Goal: Task Accomplishment & Management: Manage account settings

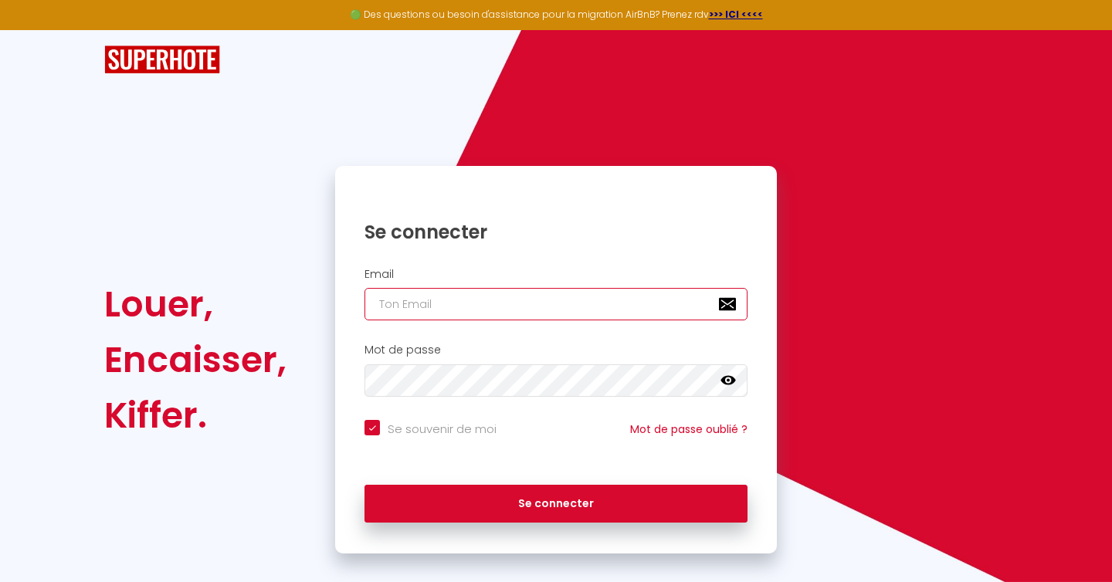
type input "[EMAIL_ADDRESS][DOMAIN_NAME]"
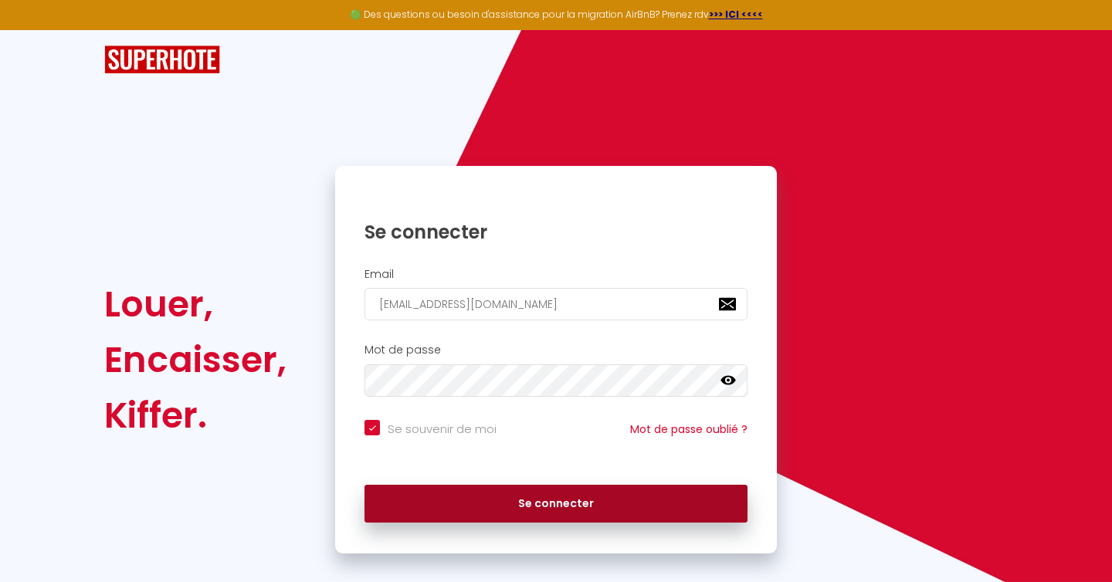
click at [583, 493] on button "Se connecter" at bounding box center [555, 504] width 383 height 39
checkbox input "true"
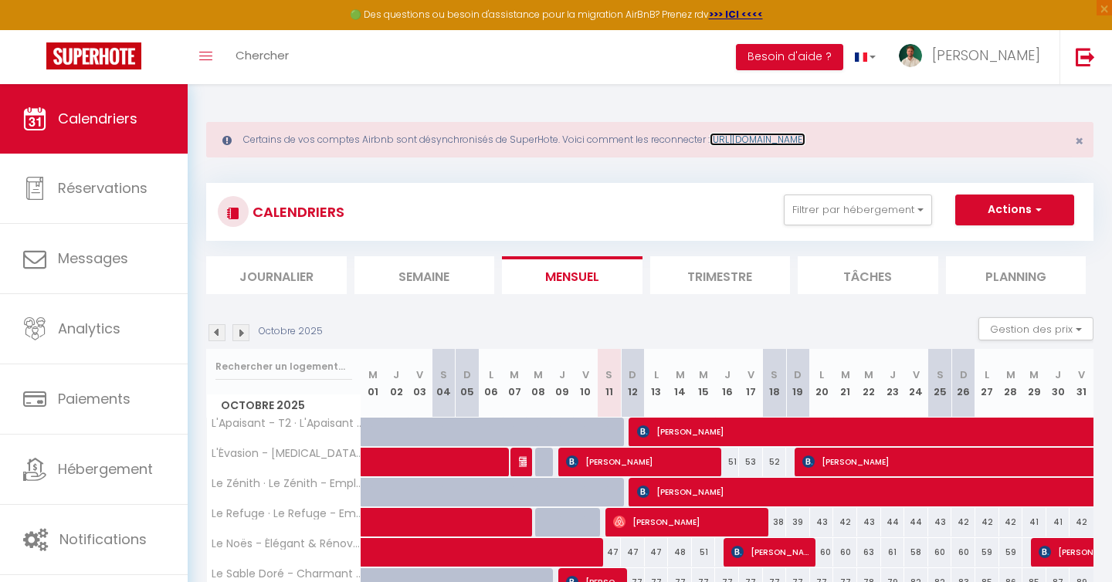
click at [771, 143] on link "https://superhote.com/reconnexion" at bounding box center [758, 139] width 96 height 13
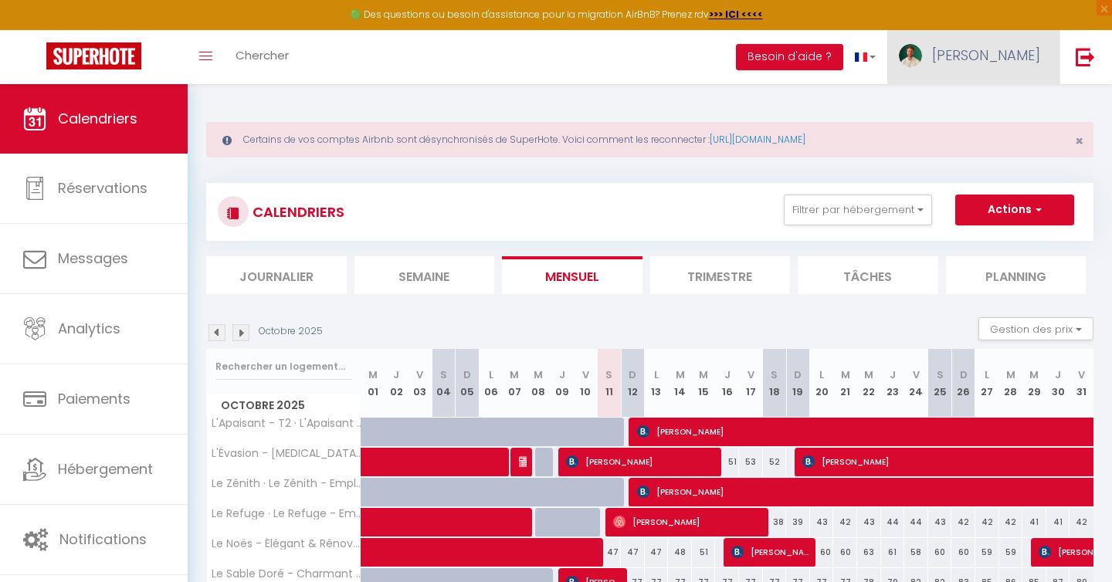
click at [1015, 64] on span "[PERSON_NAME]" at bounding box center [986, 55] width 108 height 19
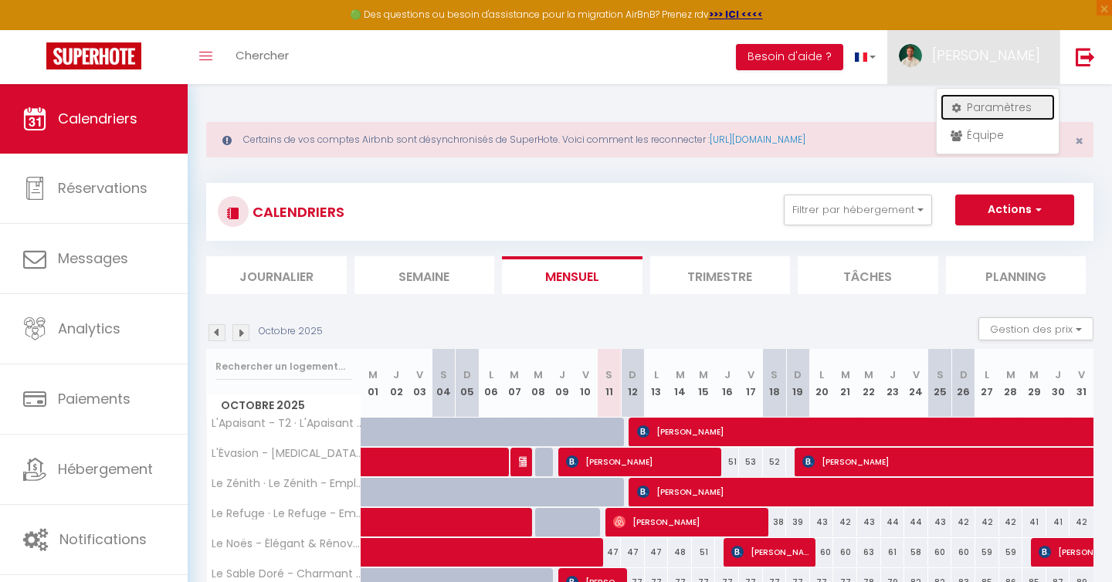
click at [995, 106] on link "Paramètres" at bounding box center [998, 107] width 114 height 26
select select "28"
select select "fr"
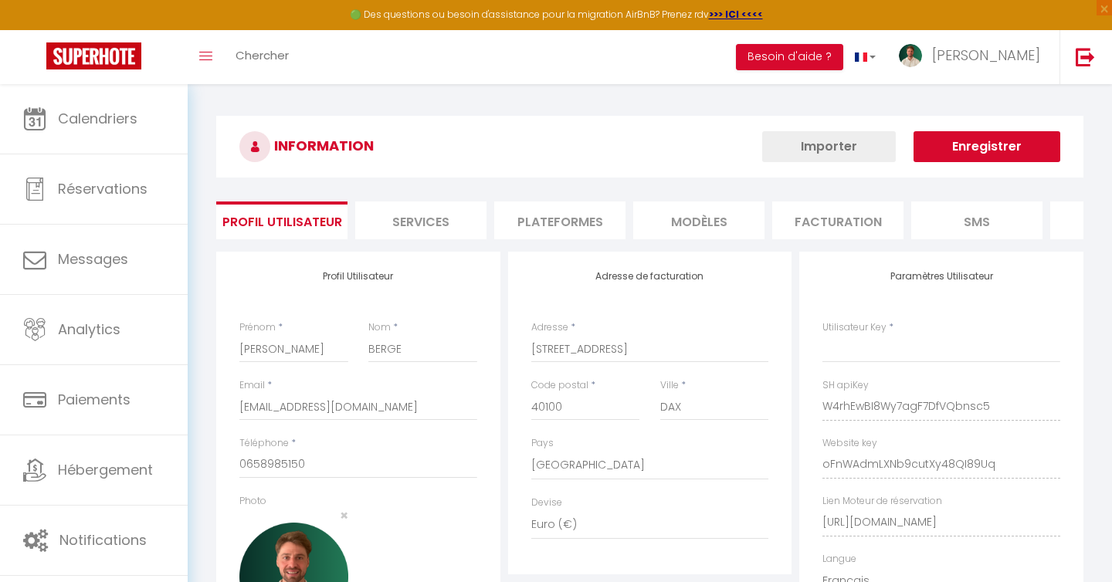
type input "W4rhEwBI8Wy7agF7DfVQbnsc5"
type input "oFnWAdmLXNb9cutXy48QI89Uq"
type input "[URL][DOMAIN_NAME]"
select select "fr"
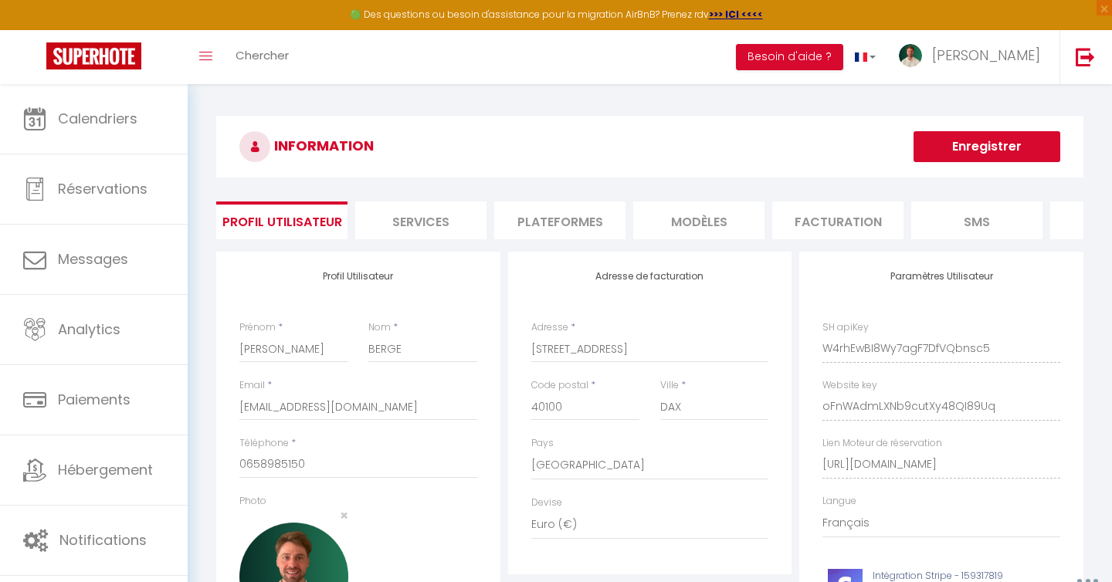
click at [562, 227] on li "Plateformes" at bounding box center [559, 221] width 131 height 38
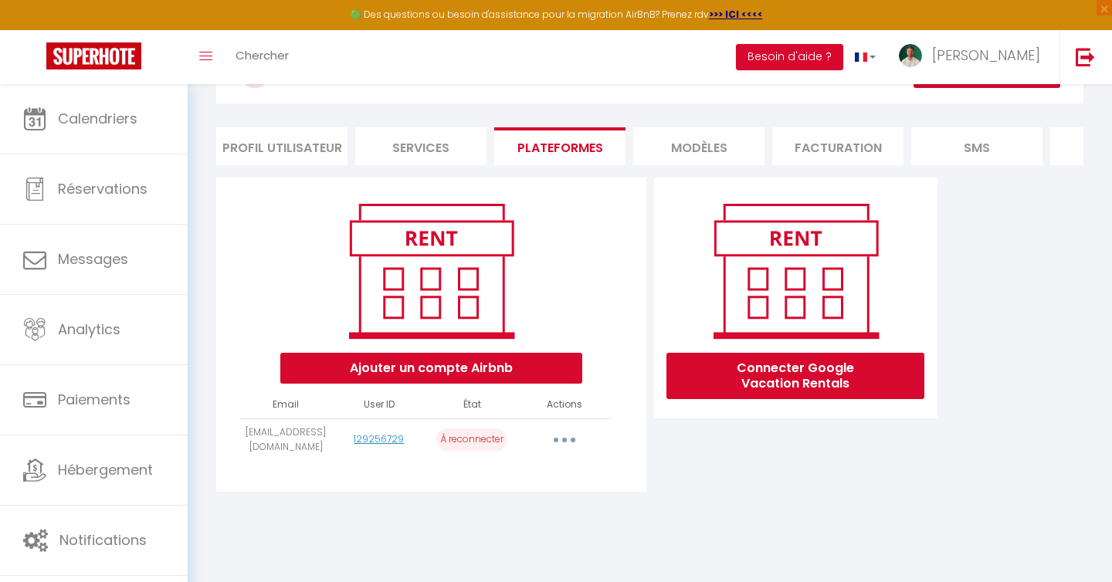
scroll to position [73, 0]
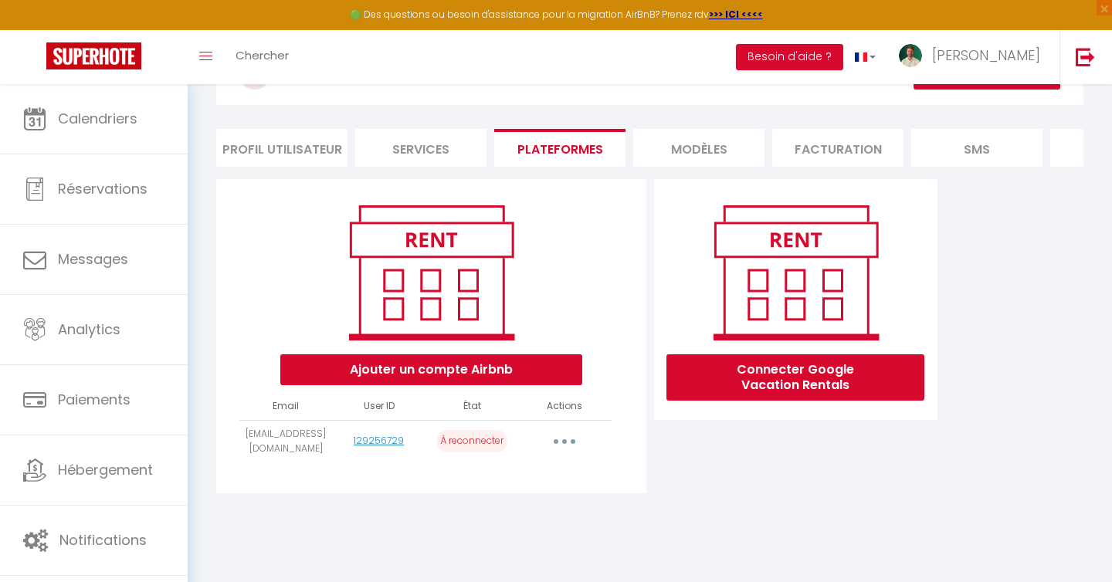
click at [566, 442] on icon "button" at bounding box center [564, 441] width 5 height 5
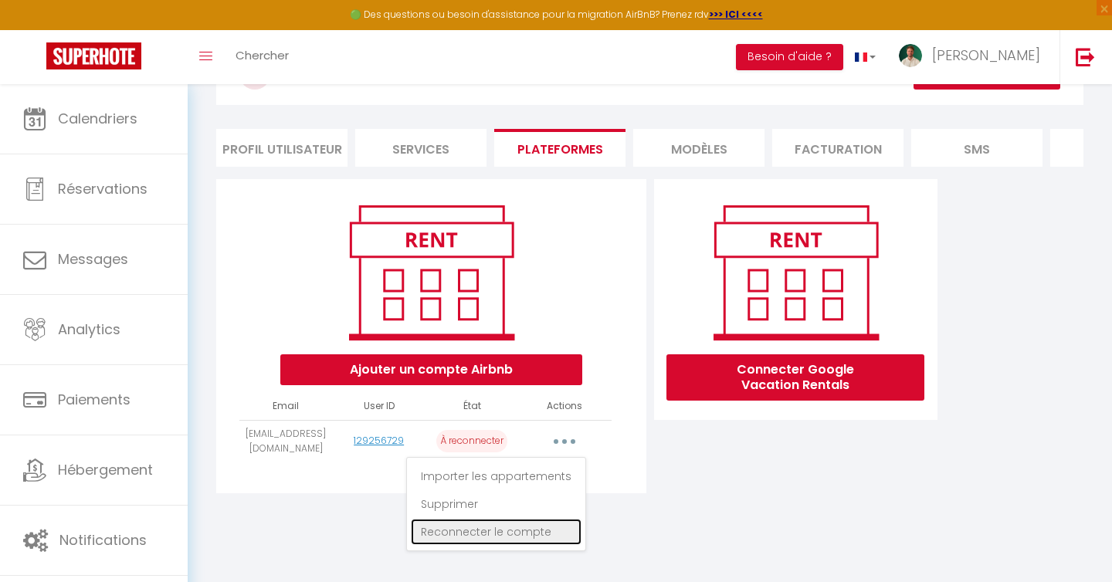
click at [515, 534] on link "Reconnecter le compte" at bounding box center [496, 532] width 171 height 26
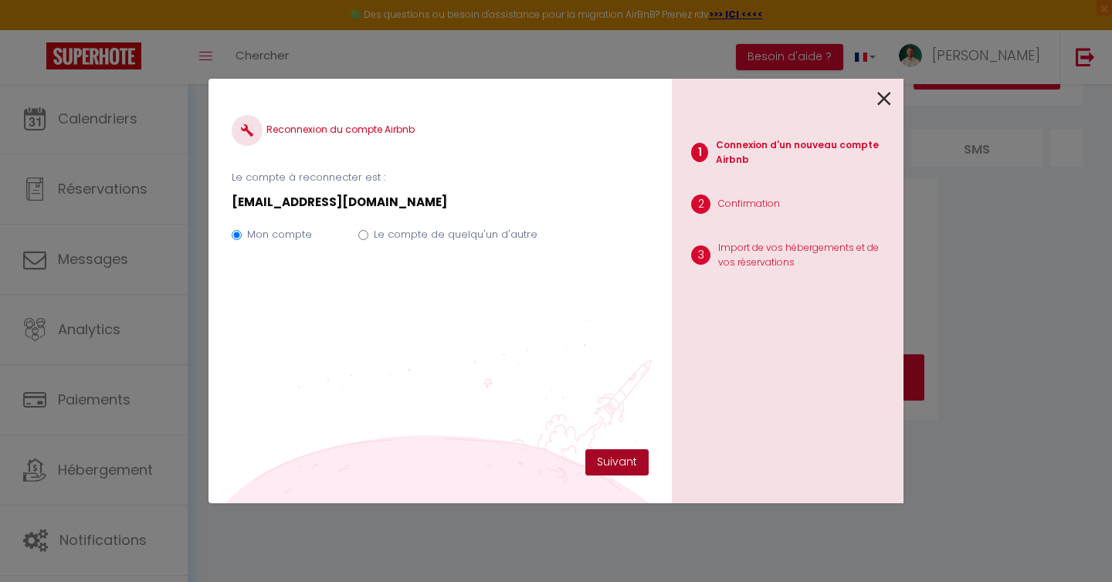
click at [618, 463] on button "Suivant" at bounding box center [616, 462] width 63 height 26
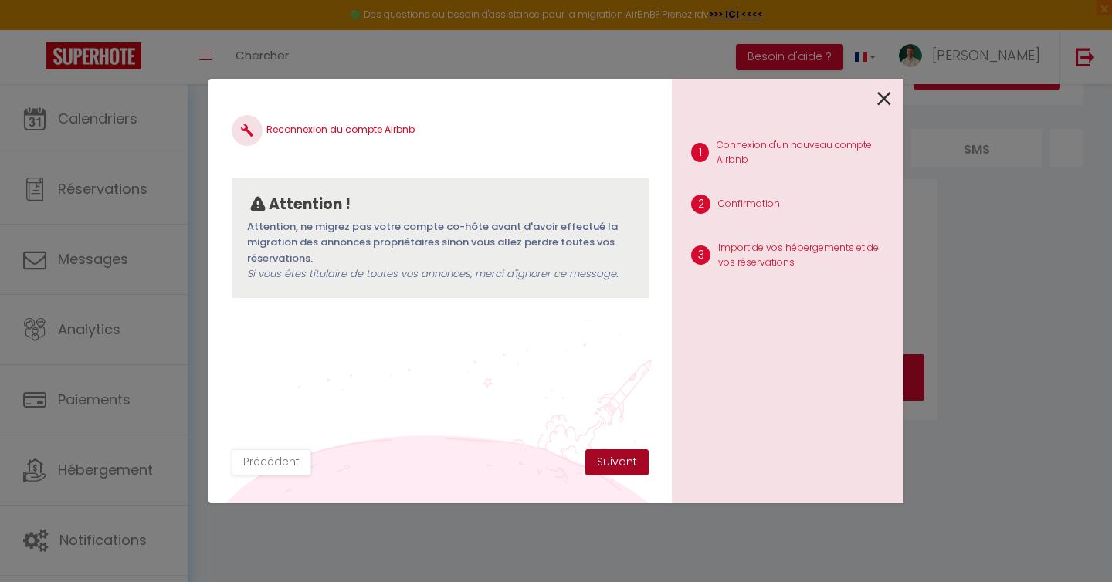
click at [611, 457] on button "Suivant" at bounding box center [616, 462] width 63 height 26
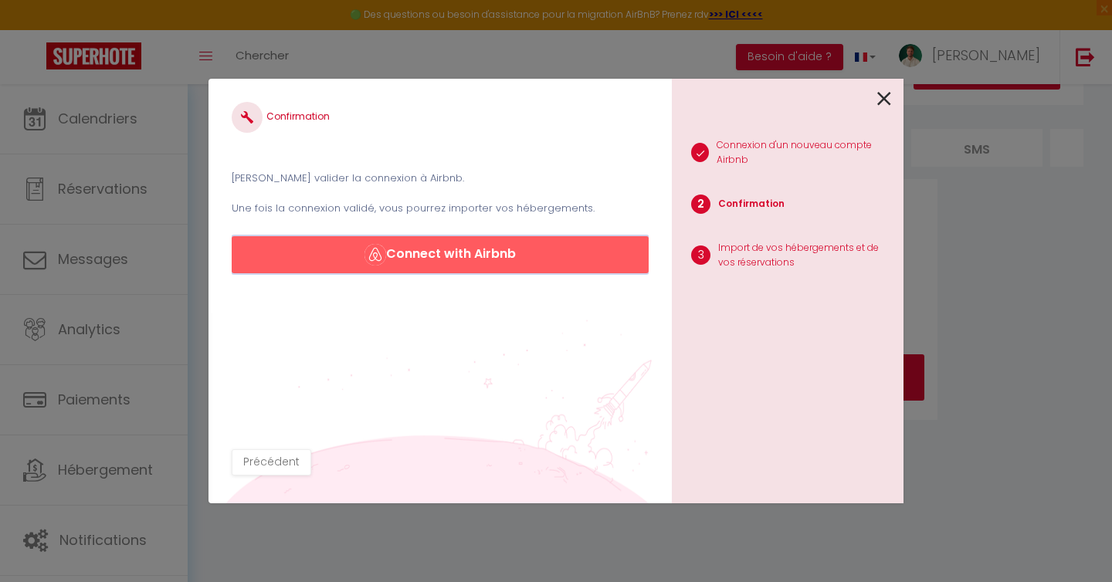
click at [486, 263] on button "Connect with Airbnb" at bounding box center [440, 254] width 417 height 37
click at [880, 100] on icon at bounding box center [884, 98] width 14 height 23
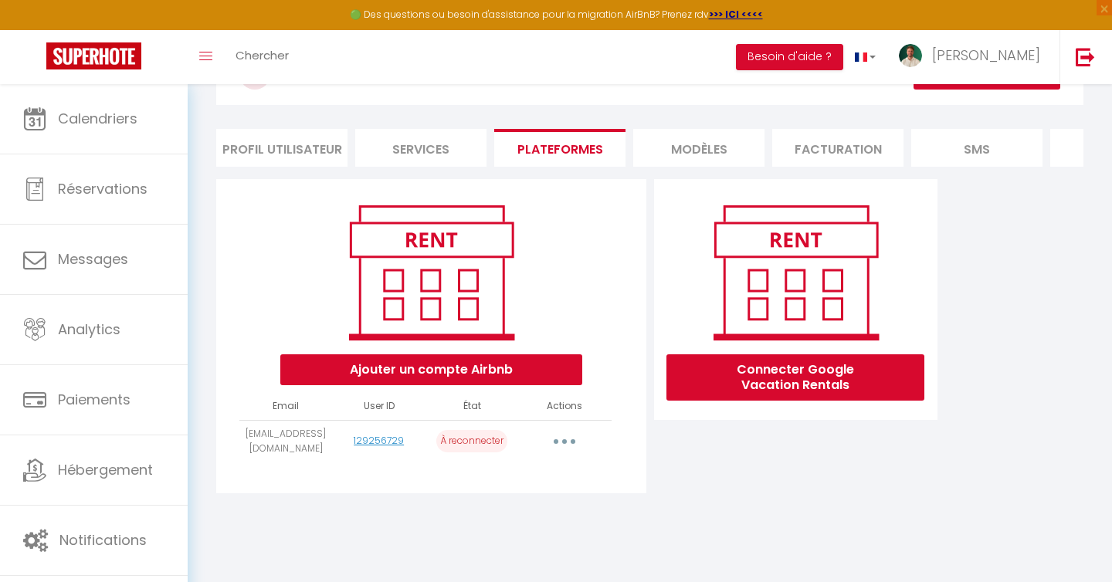
click at [564, 442] on icon "button" at bounding box center [564, 441] width 5 height 5
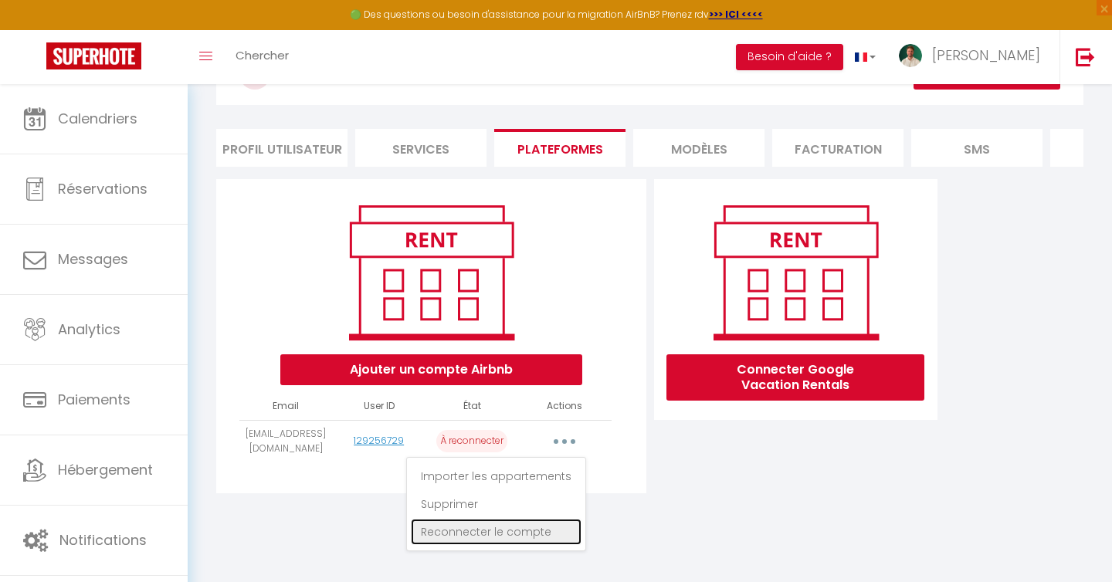
click at [521, 526] on link "Reconnecter le compte" at bounding box center [496, 532] width 171 height 26
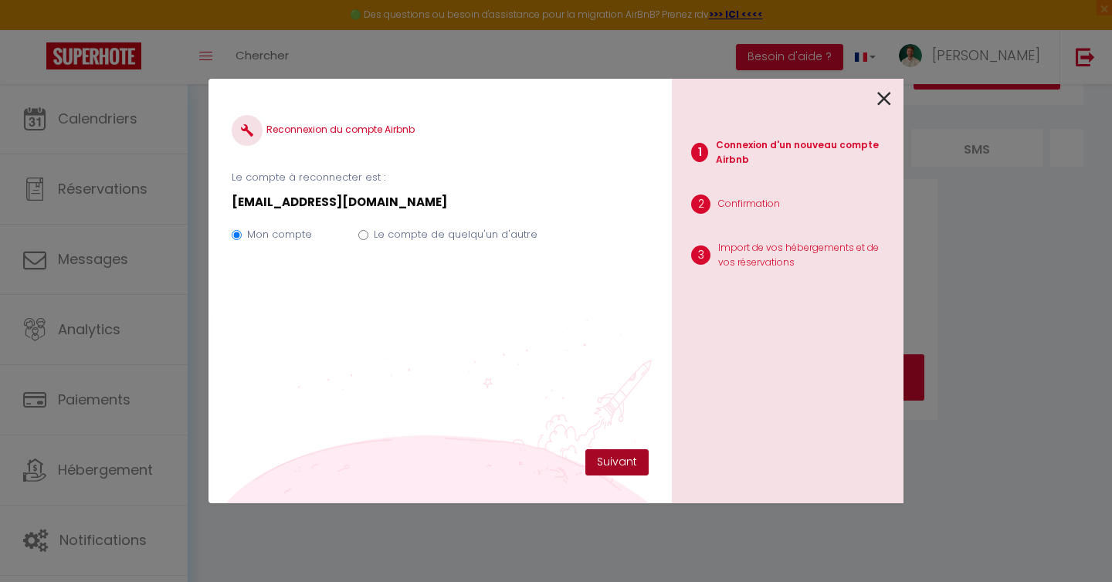
click at [617, 459] on button "Suivant" at bounding box center [616, 462] width 63 height 26
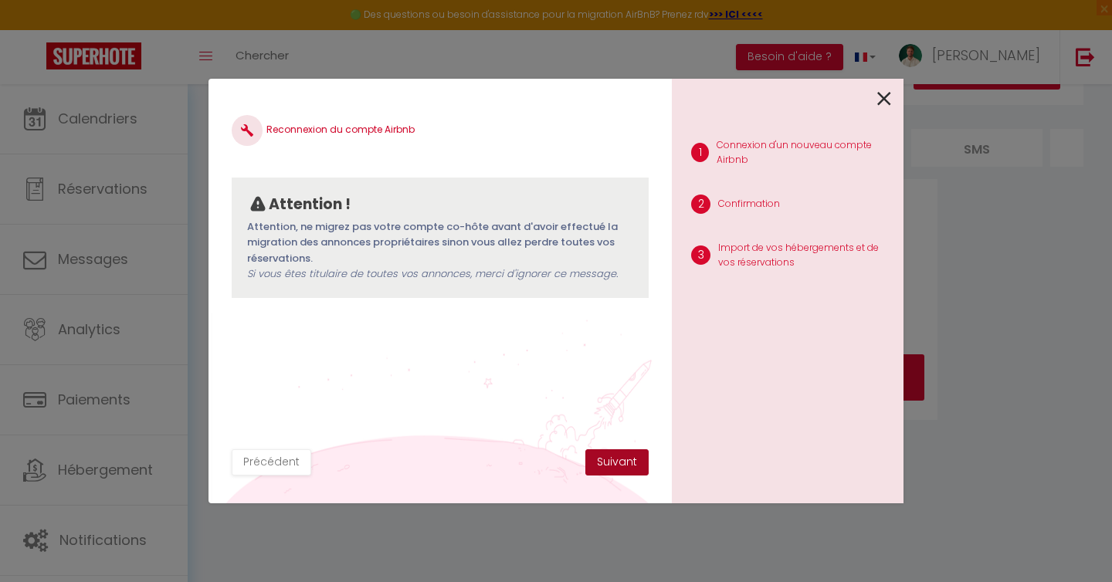
click at [619, 466] on button "Suivant" at bounding box center [616, 462] width 63 height 26
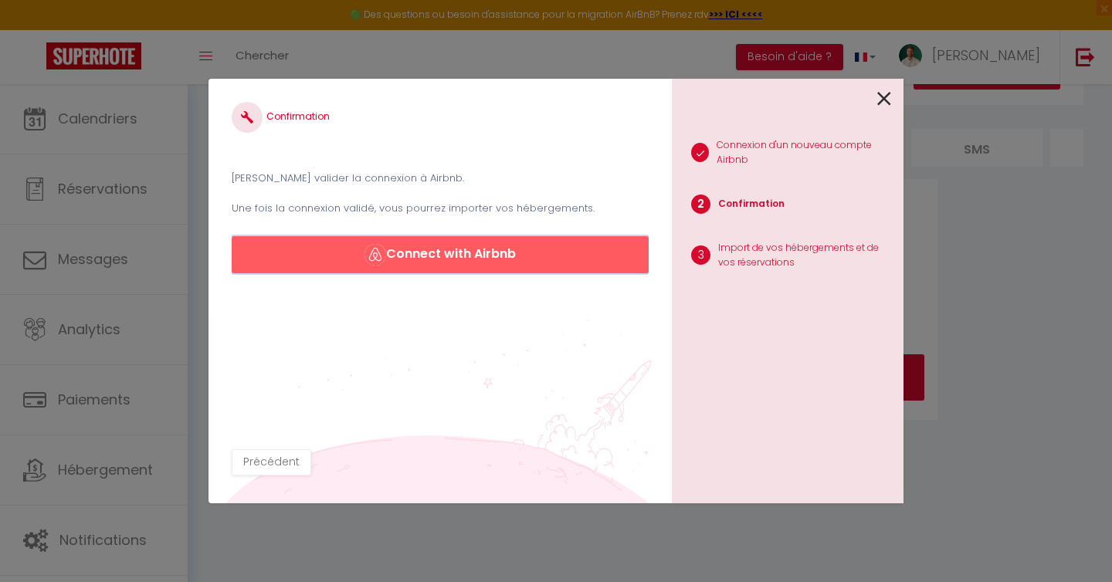
click at [456, 260] on button "Connect with Airbnb" at bounding box center [440, 254] width 417 height 37
click at [513, 254] on button "Connect with Airbnb" at bounding box center [440, 254] width 417 height 37
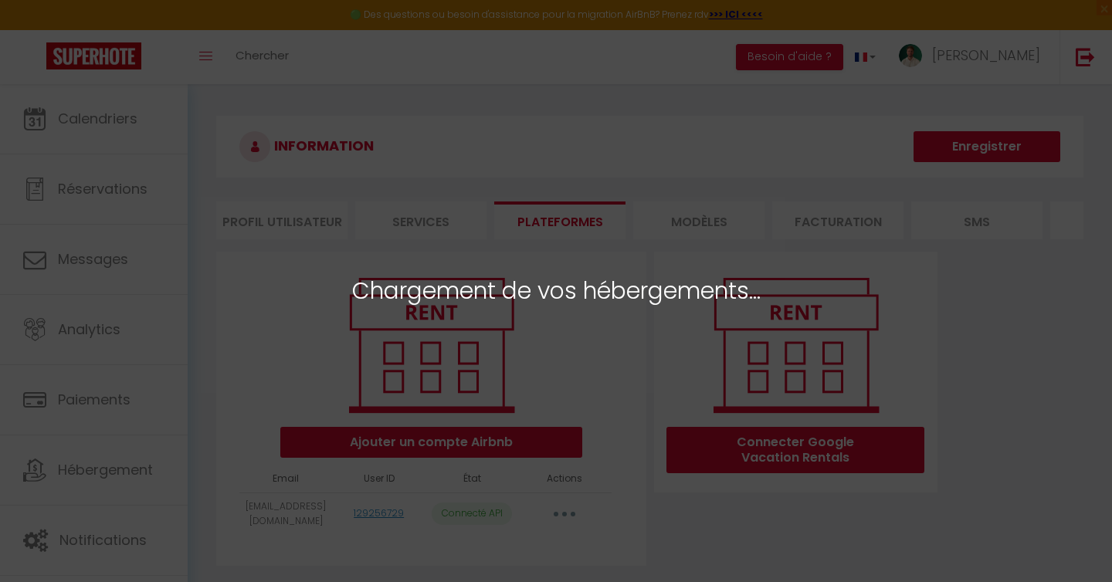
select select "53754"
select select "53755"
select select "62860"
select select "53756"
select select "53757"
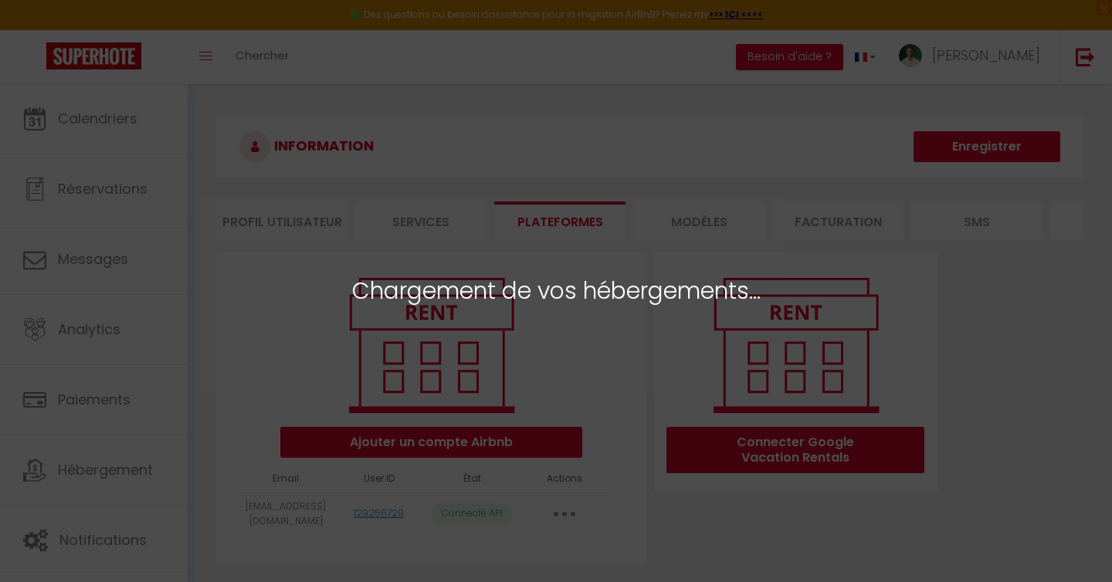
select select "54090"
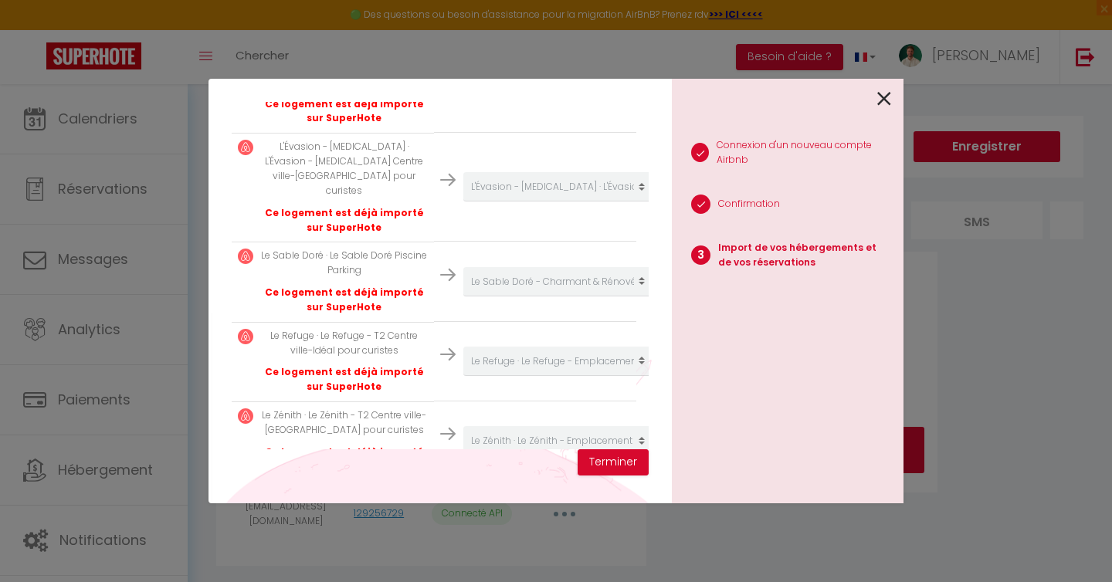
scroll to position [459, 0]
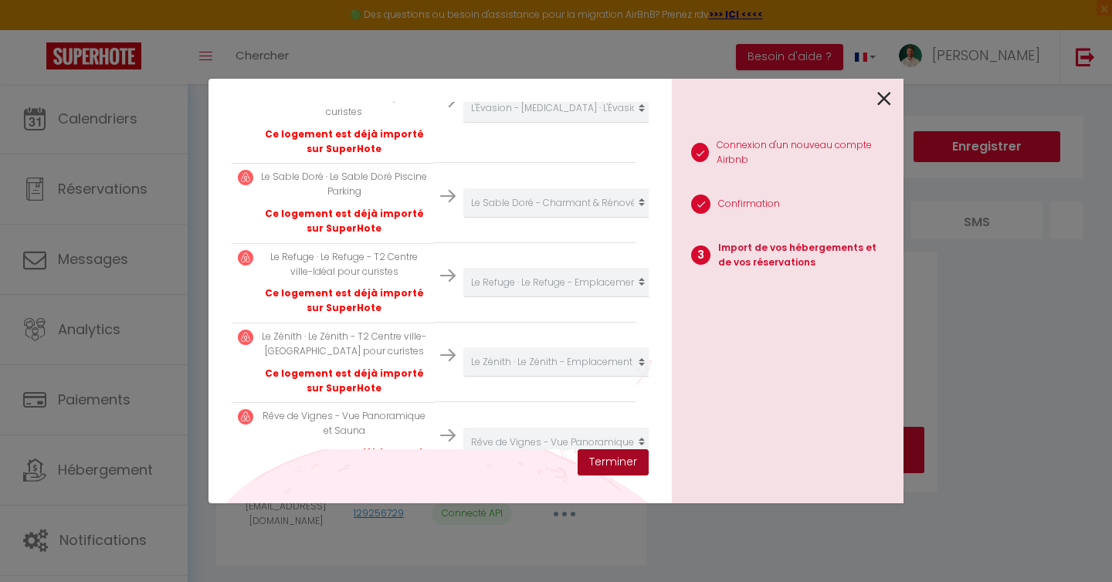
click at [608, 462] on button "Terminer" at bounding box center [613, 462] width 71 height 26
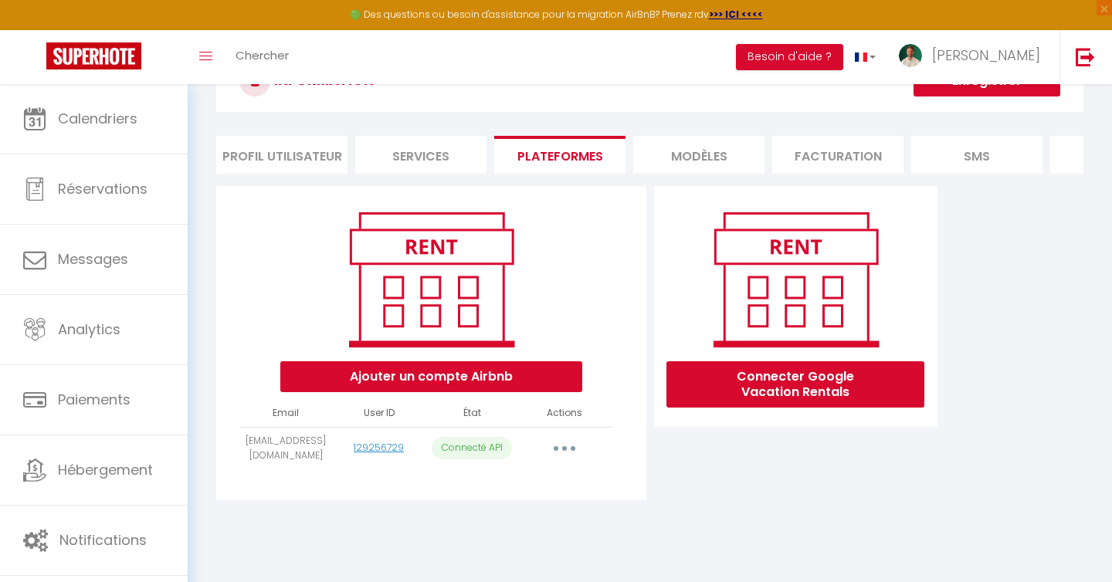
scroll to position [0, 0]
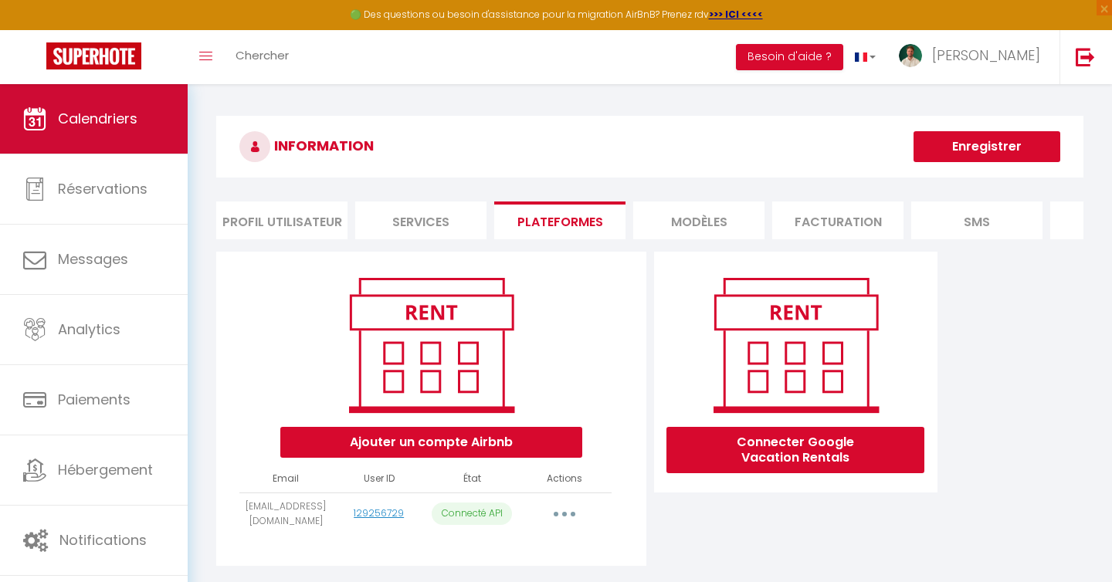
click at [117, 107] on link "Calendriers" at bounding box center [94, 118] width 188 height 69
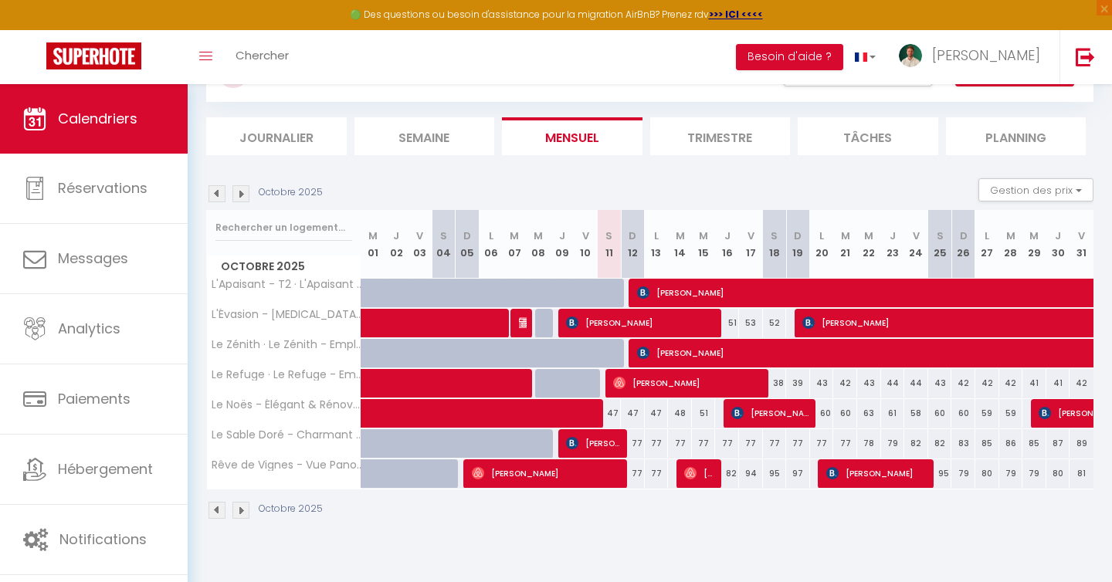
scroll to position [84, 0]
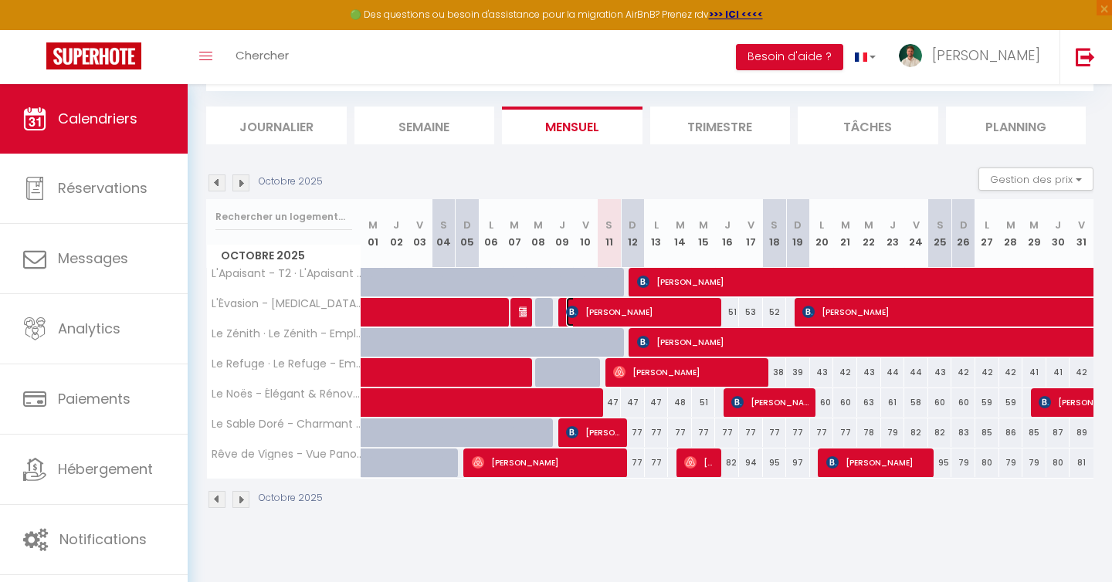
click at [656, 316] on span "andy Villar" at bounding box center [641, 311] width 151 height 29
select select "OK"
select select "0"
select select "1"
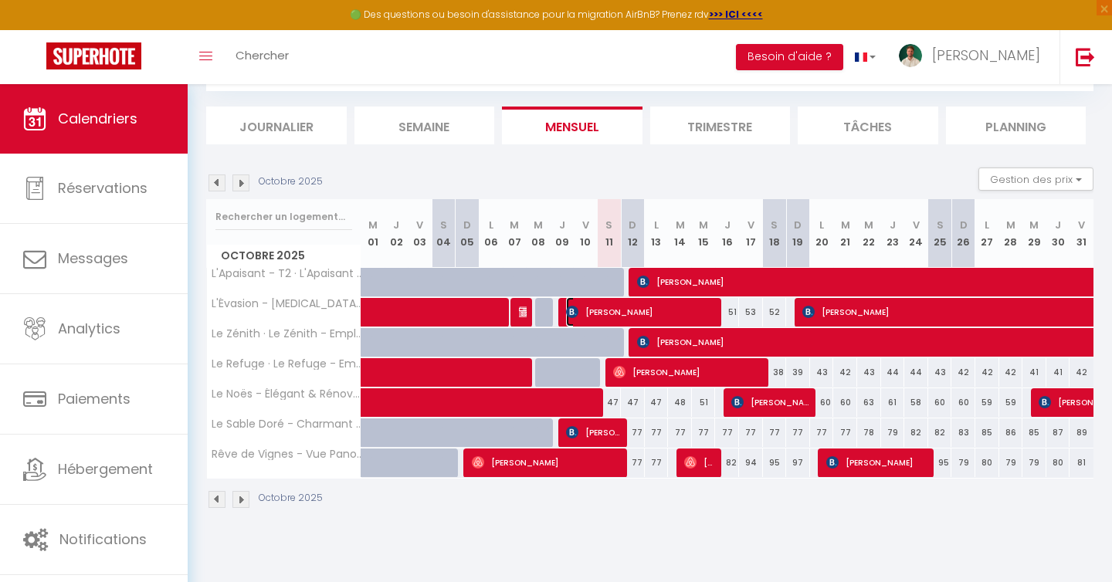
select select "1"
select select
select select "35956"
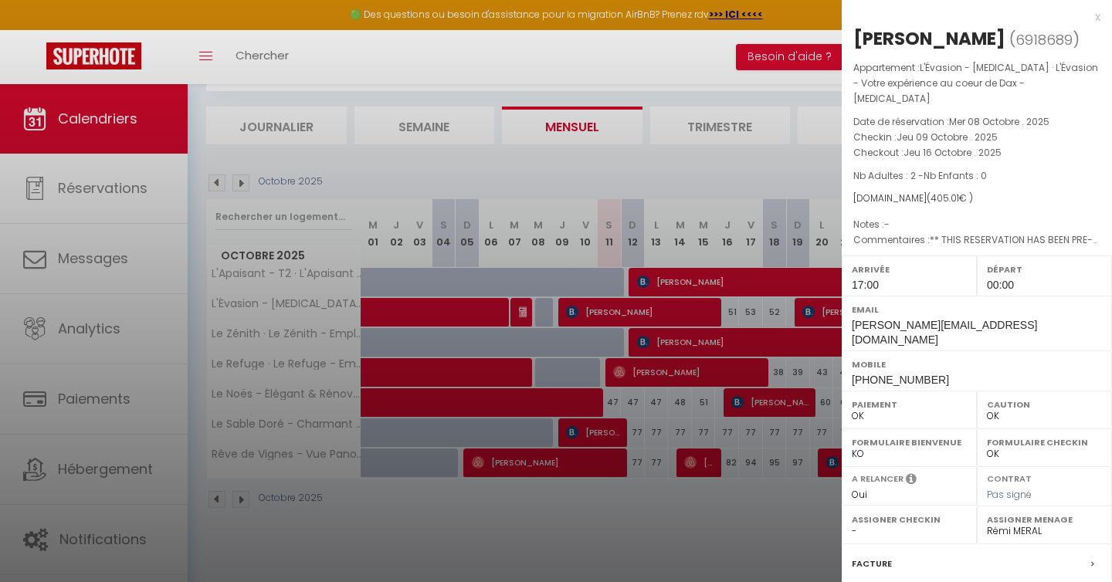
click at [815, 316] on div at bounding box center [556, 291] width 1112 height 582
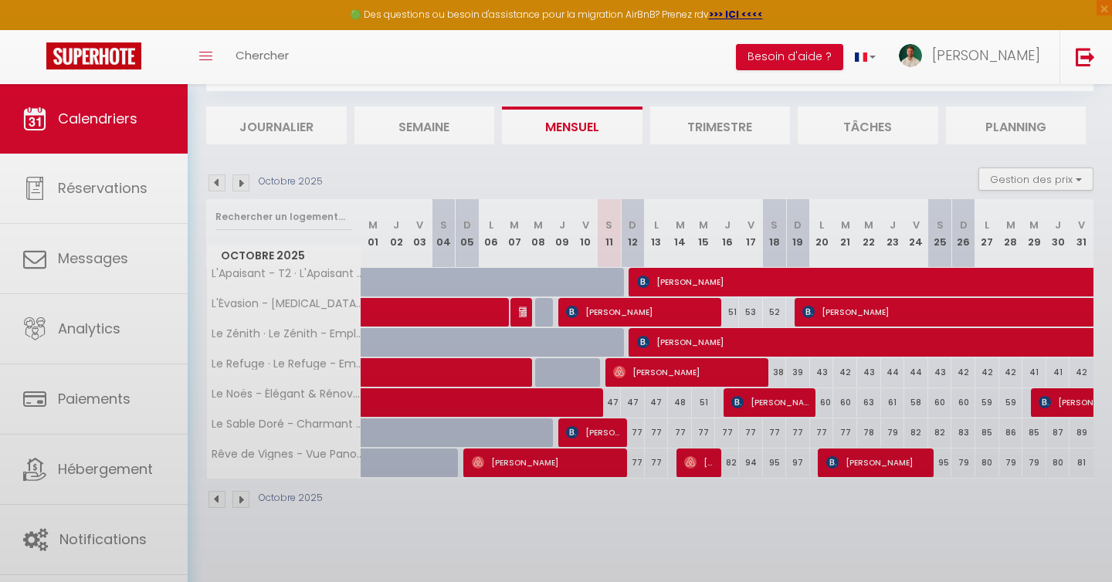
click at [836, 317] on body "🟢 Des questions ou besoin d'assistance pour la migration AirBnB? Prenez rdv >>>…" at bounding box center [556, 291] width 1112 height 582
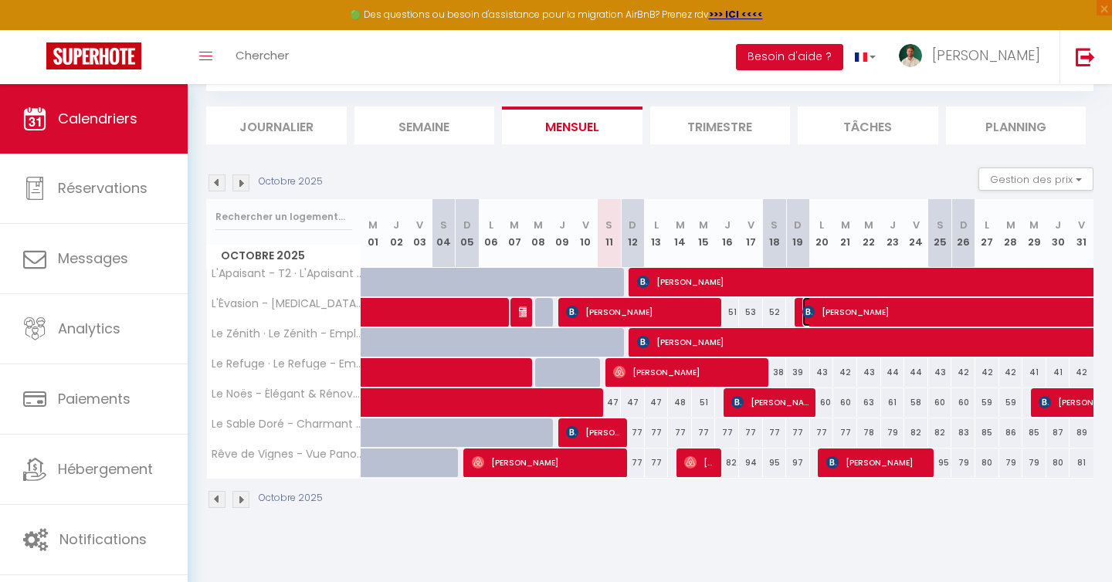
select select "KO"
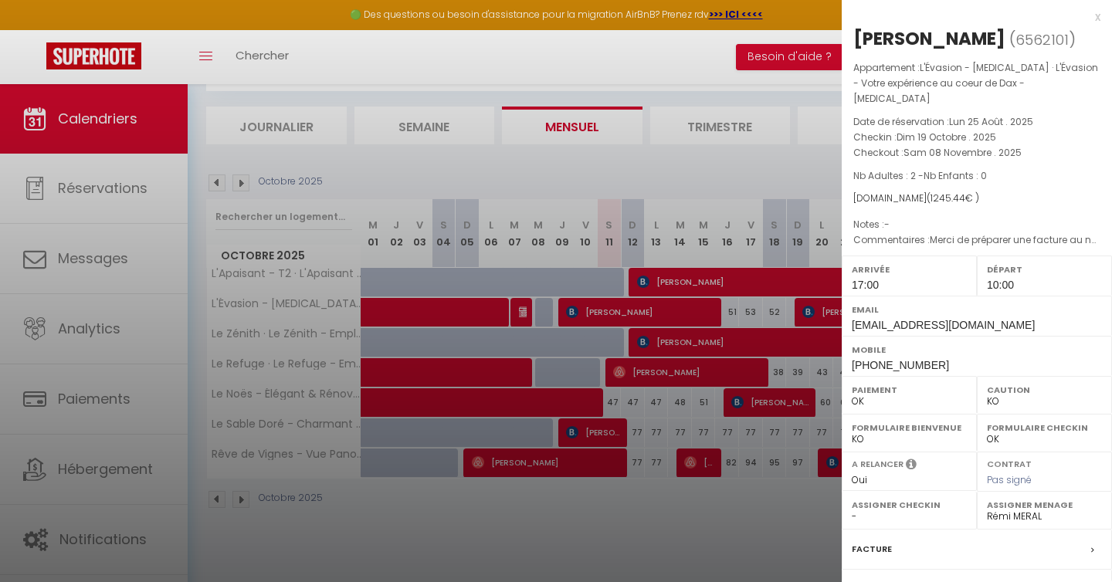
click at [773, 366] on div at bounding box center [556, 291] width 1112 height 582
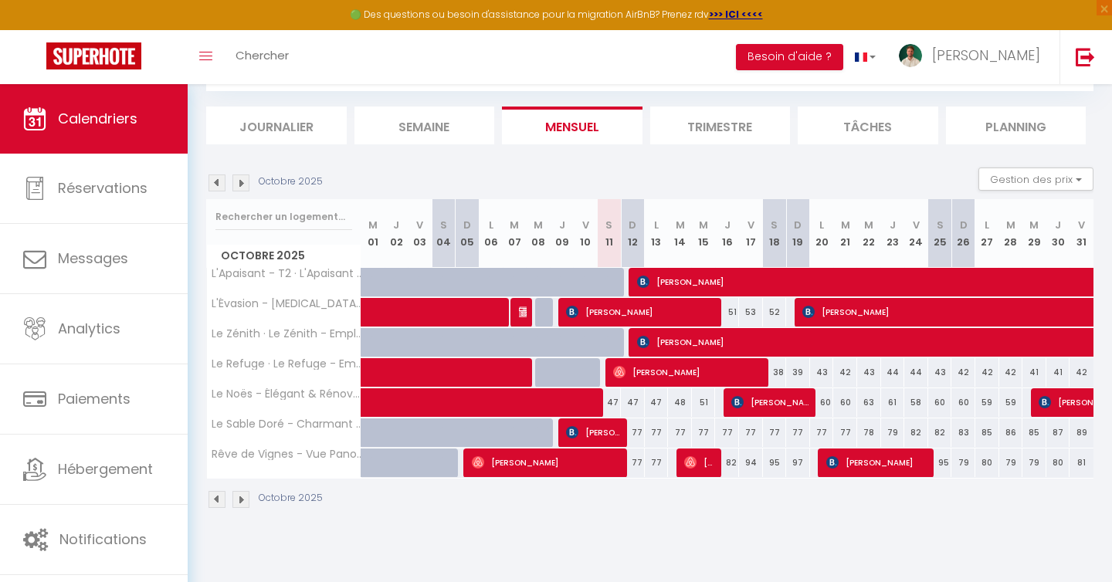
click at [245, 186] on img at bounding box center [240, 183] width 17 height 17
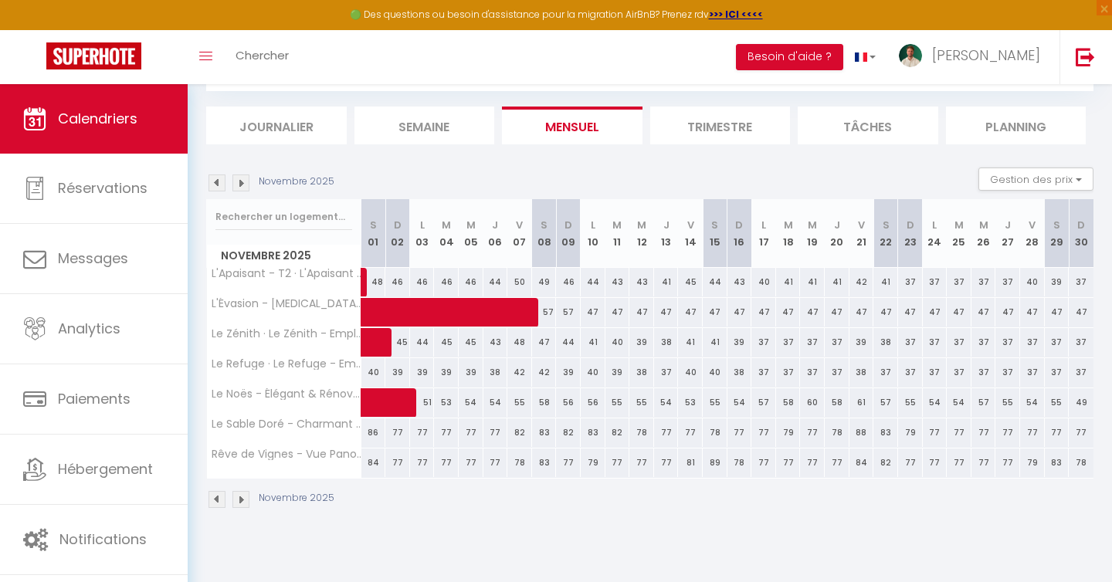
click at [215, 185] on img at bounding box center [216, 183] width 17 height 17
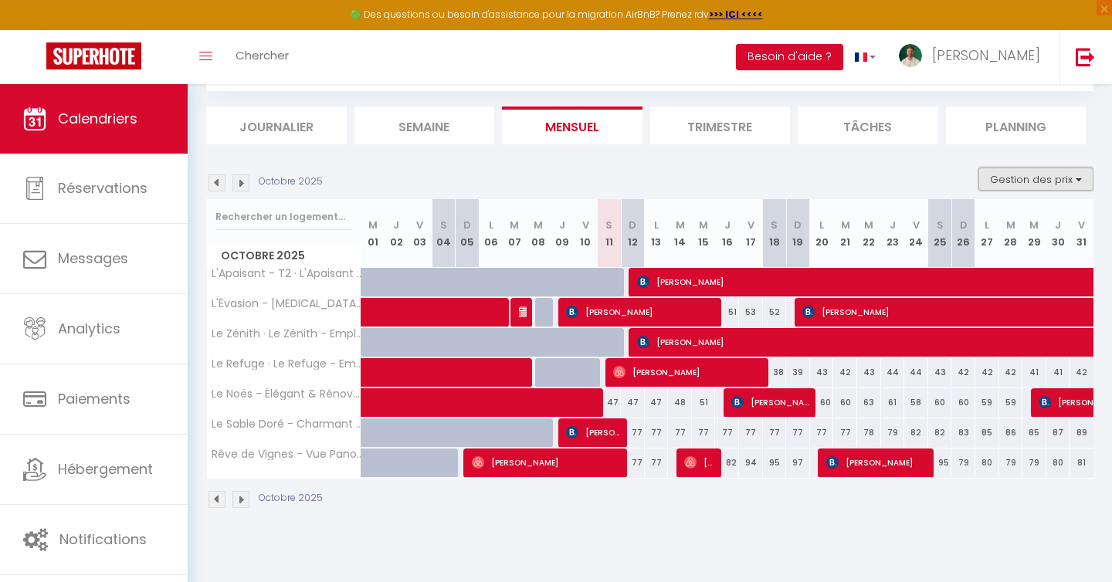
click at [1076, 173] on button "Gestion des prix" at bounding box center [1035, 179] width 115 height 23
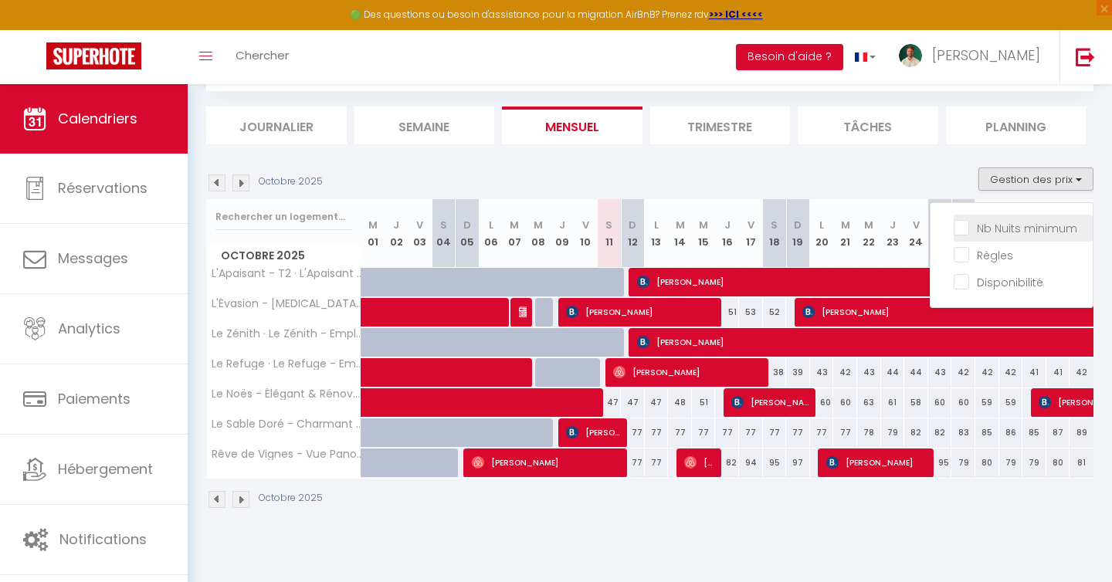
click at [968, 226] on input "Nb Nuits minimum" at bounding box center [1023, 226] width 139 height 15
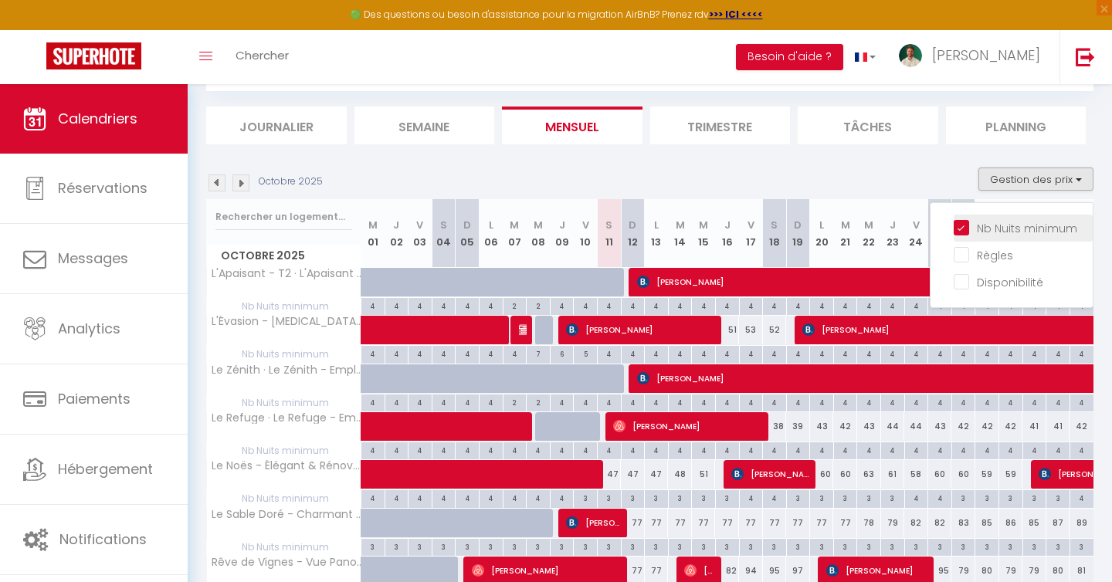
click at [969, 226] on input "Nb Nuits minimum" at bounding box center [1023, 226] width 139 height 15
checkbox input "false"
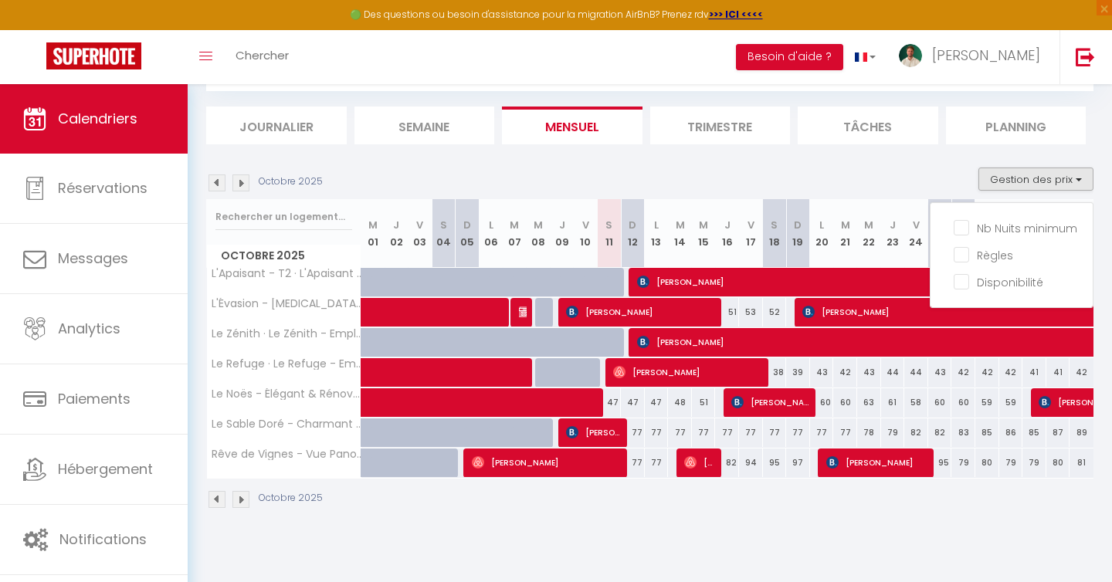
click at [918, 171] on div "Octobre 2025 Gestion des prix Nb Nuits minimum Règles Disponibilité" at bounding box center [649, 184] width 887 height 32
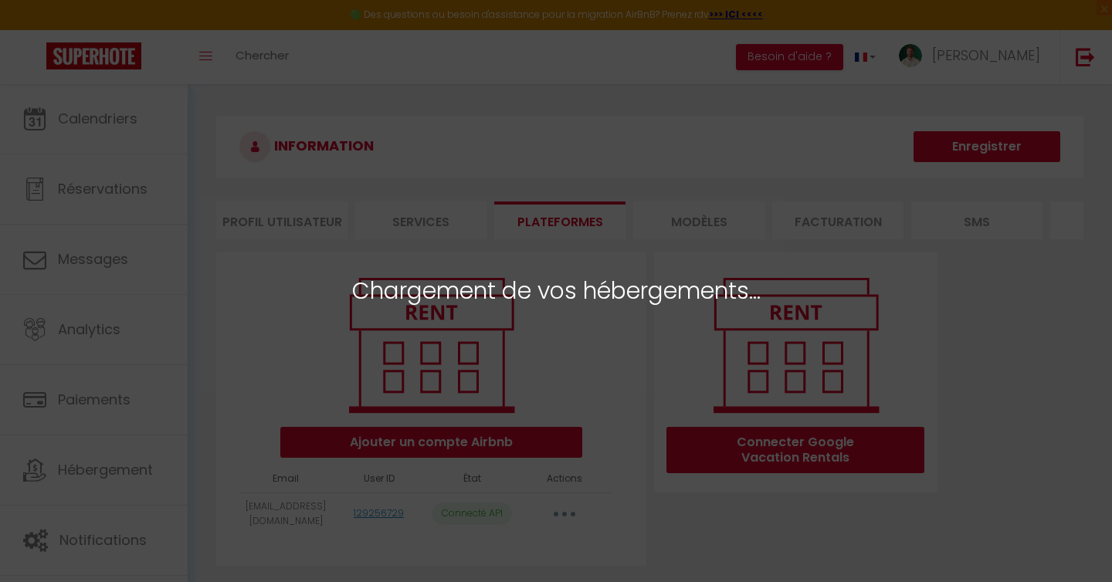
select select "53754"
select select "53755"
select select "62860"
select select "53756"
select select "53757"
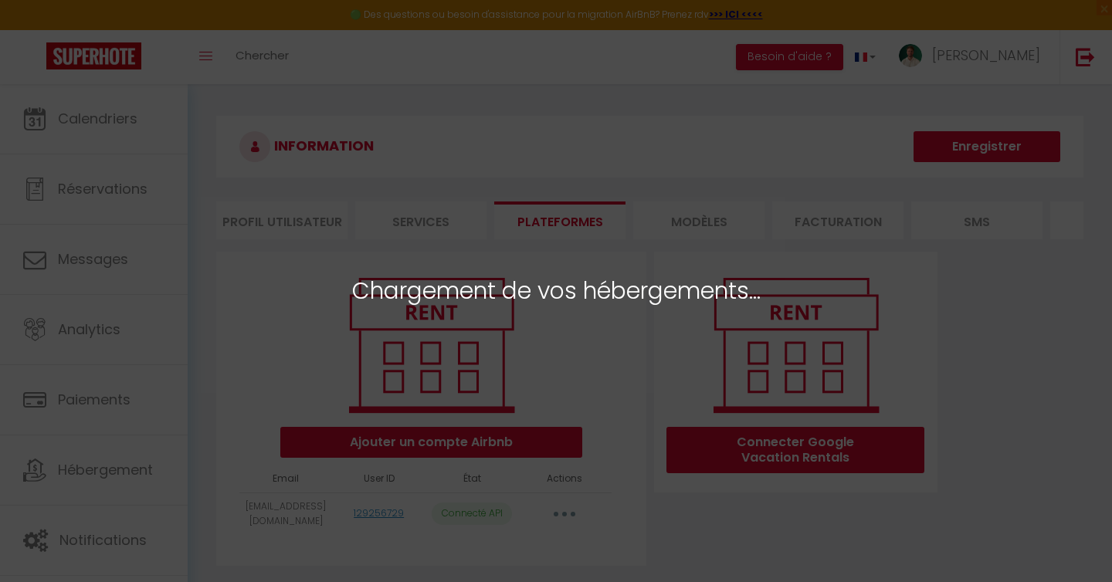
select select "54090"
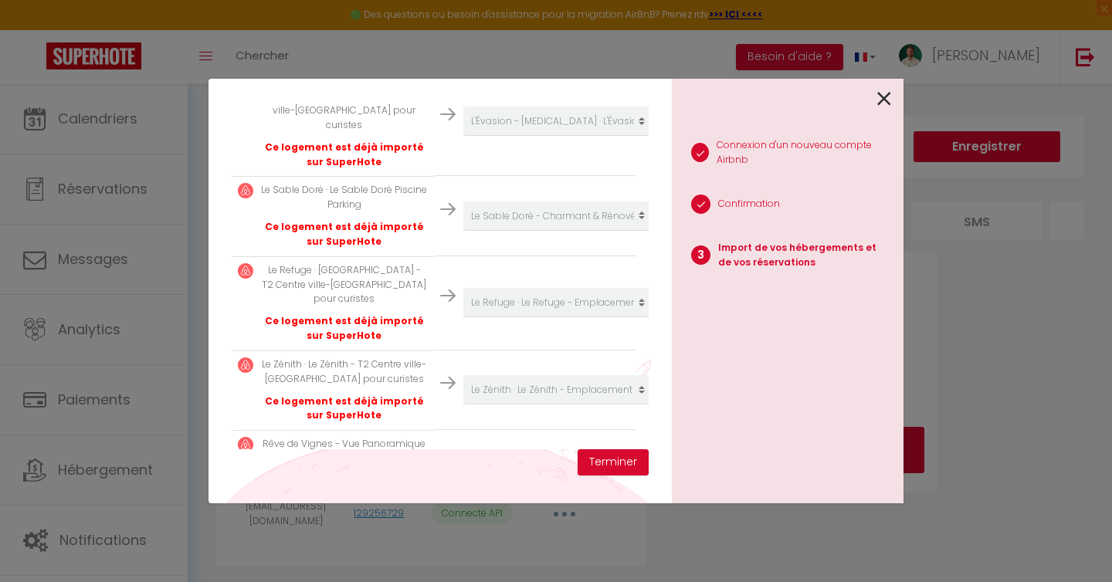
scroll to position [459, 0]
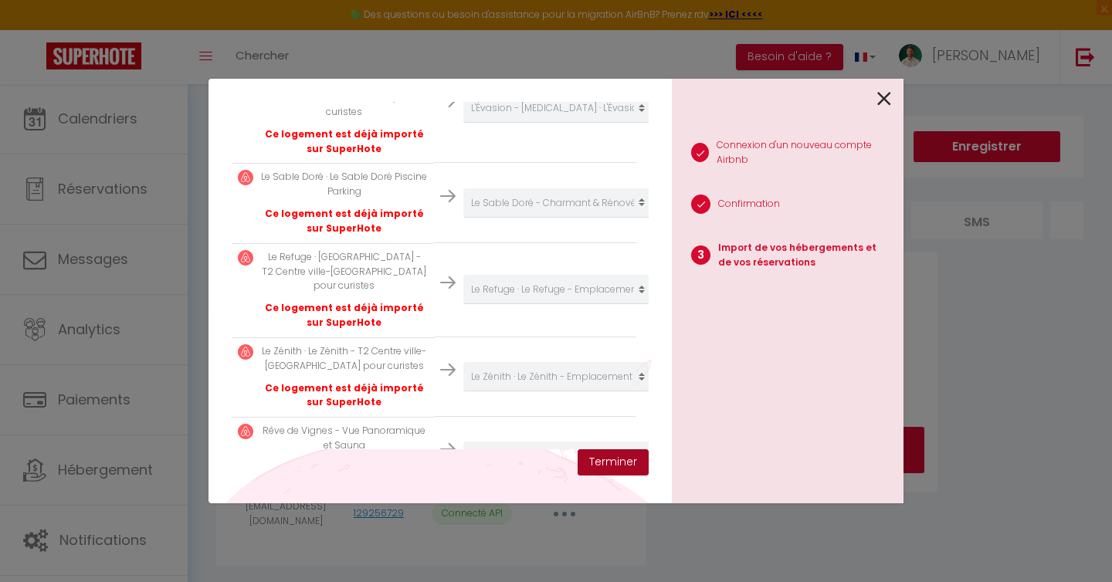
click at [605, 457] on button "Terminer" at bounding box center [613, 462] width 71 height 26
